Goal: Transaction & Acquisition: Download file/media

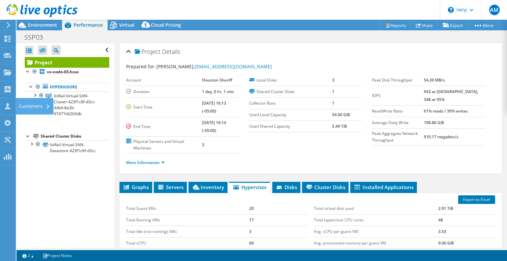
select select "USD"
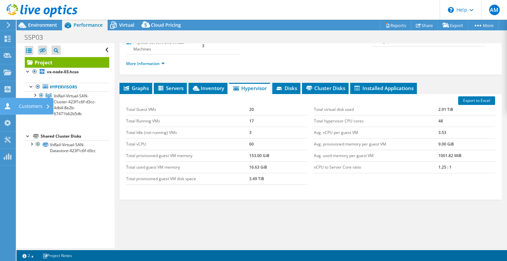
drag, startPoint x: 10, startPoint y: 105, endPoint x: 15, endPoint y: 105, distance: 4.3
click at [11, 105] on icon at bounding box center [8, 106] width 8 height 6
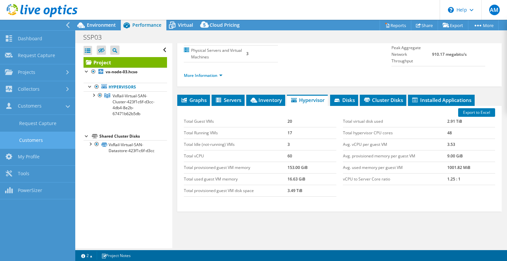
click at [48, 138] on link "Customers" at bounding box center [37, 140] width 75 height 17
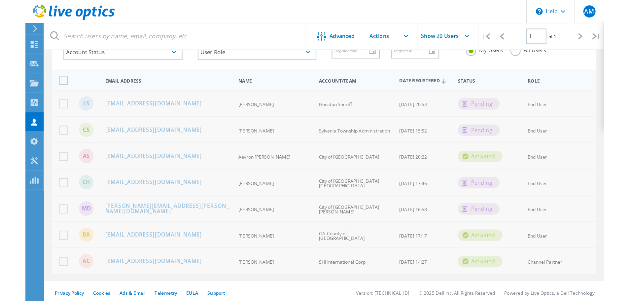
scroll to position [15, 0]
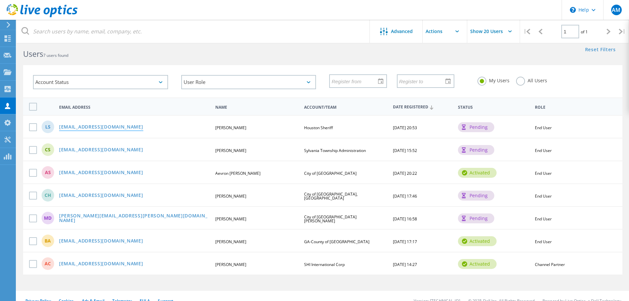
click at [79, 127] on link "[EMAIL_ADDRESS][DOMAIN_NAME]" at bounding box center [101, 127] width 84 height 6
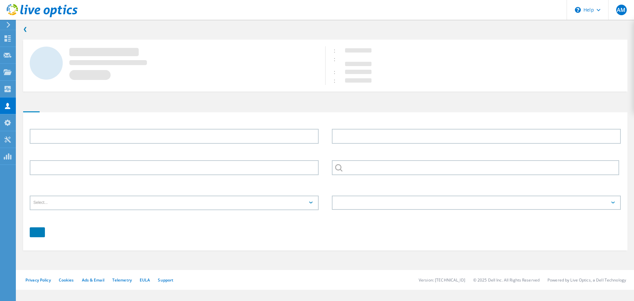
type input "[PERSON_NAME]"
type input "Houston Sheriff"
type input "English"
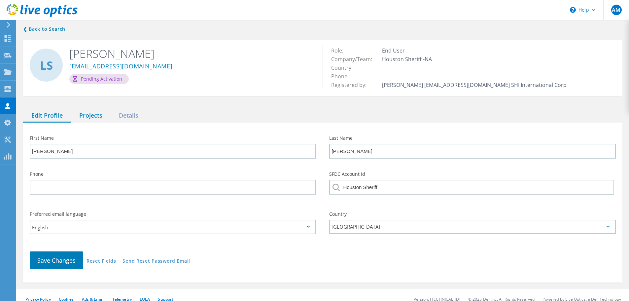
click at [102, 114] on div "Projects" at bounding box center [91, 116] width 40 height 14
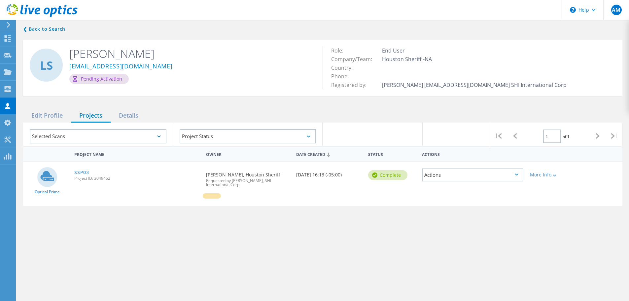
click at [89, 171] on div "SSP03 Project ID: 3049462" at bounding box center [137, 174] width 132 height 25
click at [83, 172] on link "SSP03" at bounding box center [81, 172] width 15 height 5
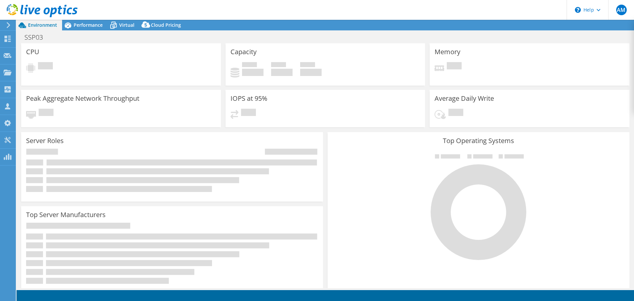
select select "USD"
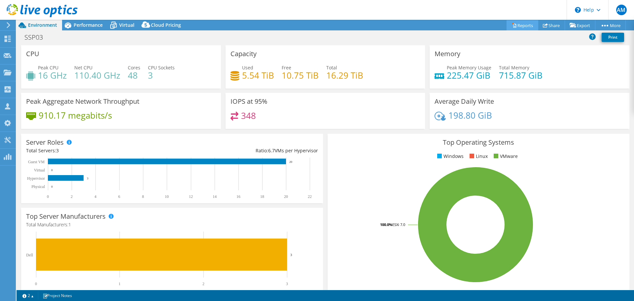
click at [527, 23] on link "Reports" at bounding box center [523, 25] width 32 height 10
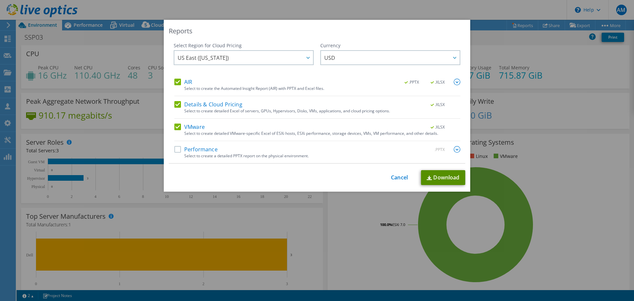
click at [442, 178] on link "Download" at bounding box center [443, 177] width 44 height 15
click at [393, 175] on link "Cancel" at bounding box center [399, 177] width 17 height 6
